Goal: Find specific page/section: Find specific page/section

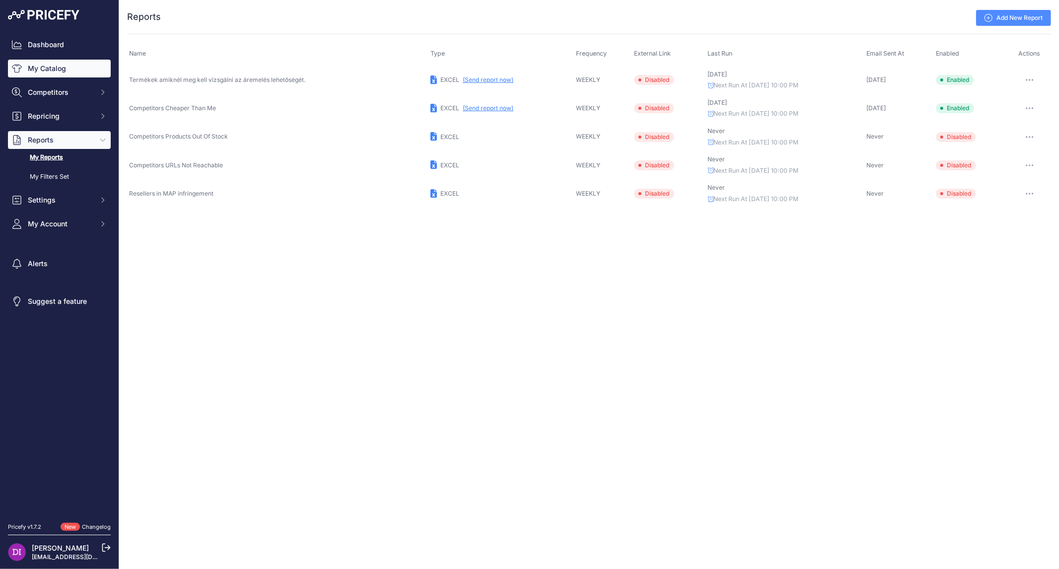
click at [57, 74] on link "My Catalog" at bounding box center [59, 69] width 103 height 18
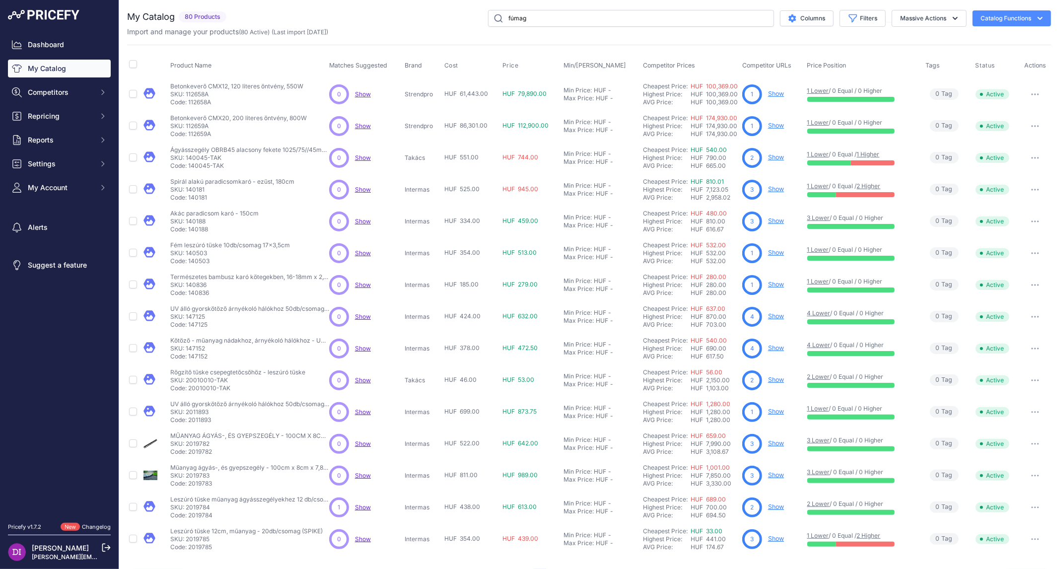
type input "fúmag"
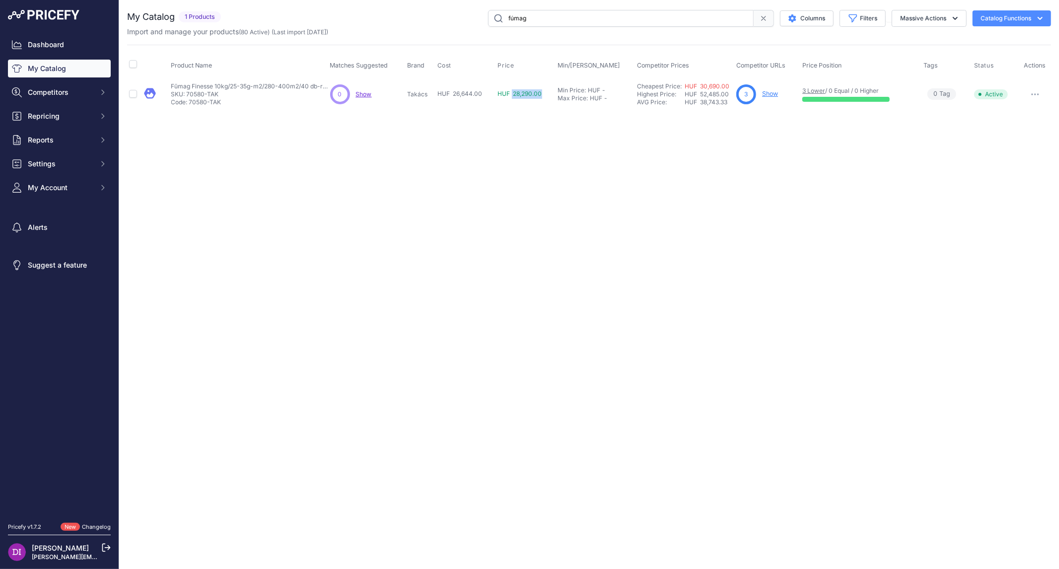
drag, startPoint x: 512, startPoint y: 96, endPoint x: 541, endPoint y: 92, distance: 29.5
click at [541, 92] on span "HUF 28,290.00" at bounding box center [520, 93] width 44 height 7
click at [511, 108] on td "HUF 28,290.00" at bounding box center [526, 94] width 60 height 32
click at [509, 96] on span "HUF 28,290.00" at bounding box center [520, 93] width 44 height 7
